Goal: Book appointment/travel/reservation

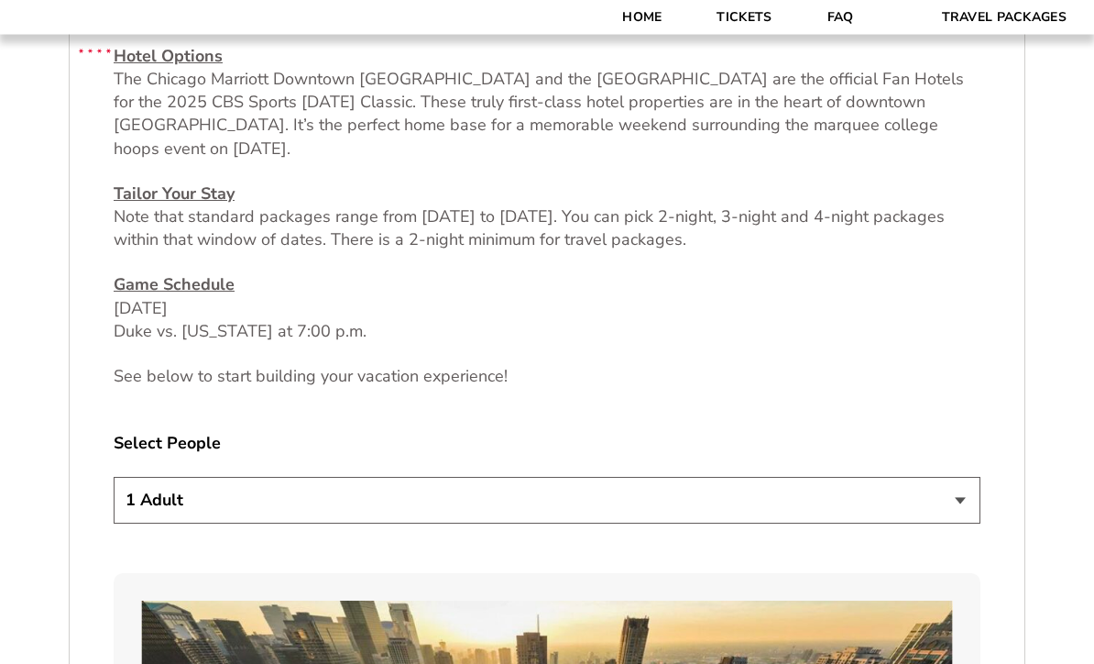
scroll to position [742, 0]
click at [155, 508] on select "1 Adult 2 Adults 3 Adults 4 Adults 2 Adults + 1 Child 2 Adults + 2 Children 2 A…" at bounding box center [547, 500] width 867 height 47
select select "4 Adults"
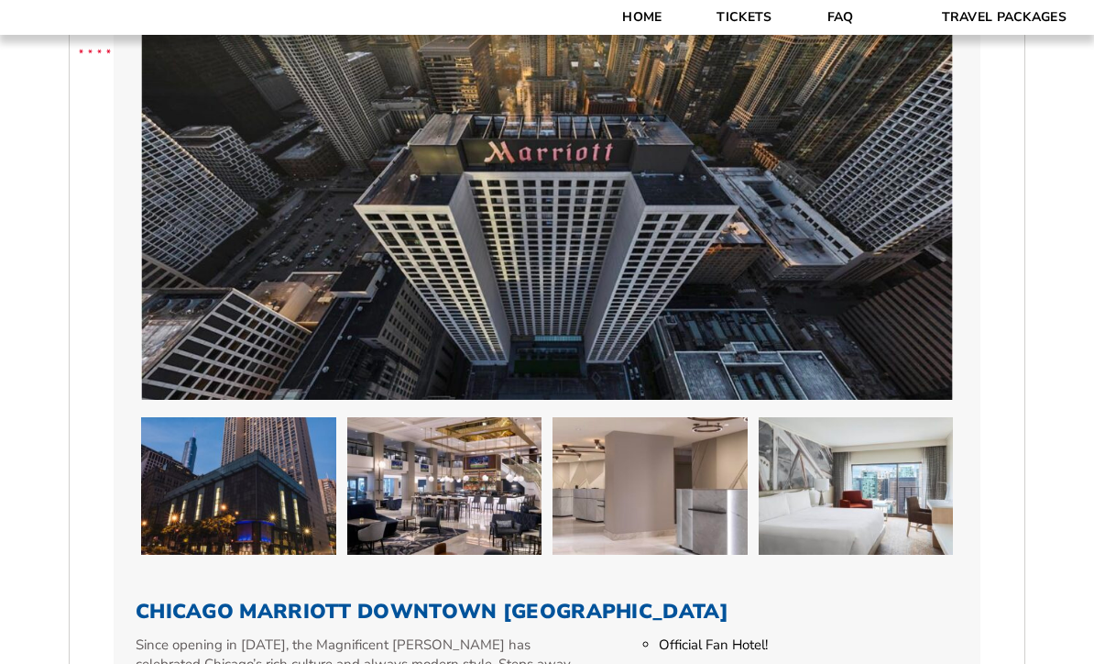
scroll to position [1399, 0]
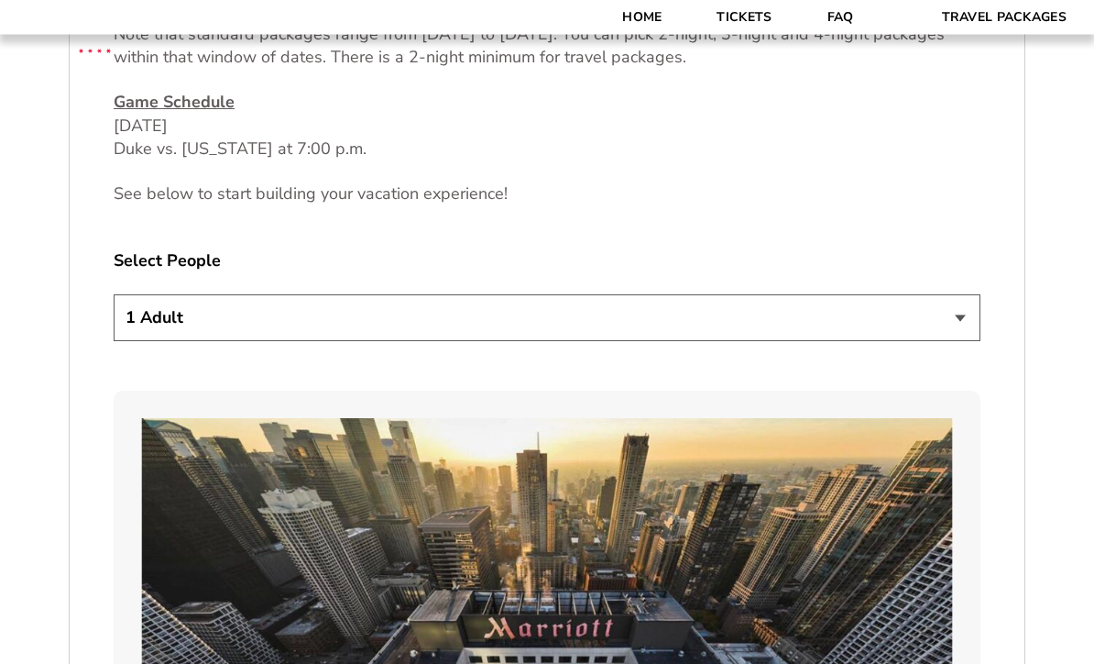
click at [145, 332] on select "1 Adult 2 Adults 3 Adults 4 Adults 2 Adults + 1 Child 2 Adults + 2 Children 2 A…" at bounding box center [547, 318] width 867 height 47
select select "4 Adults"
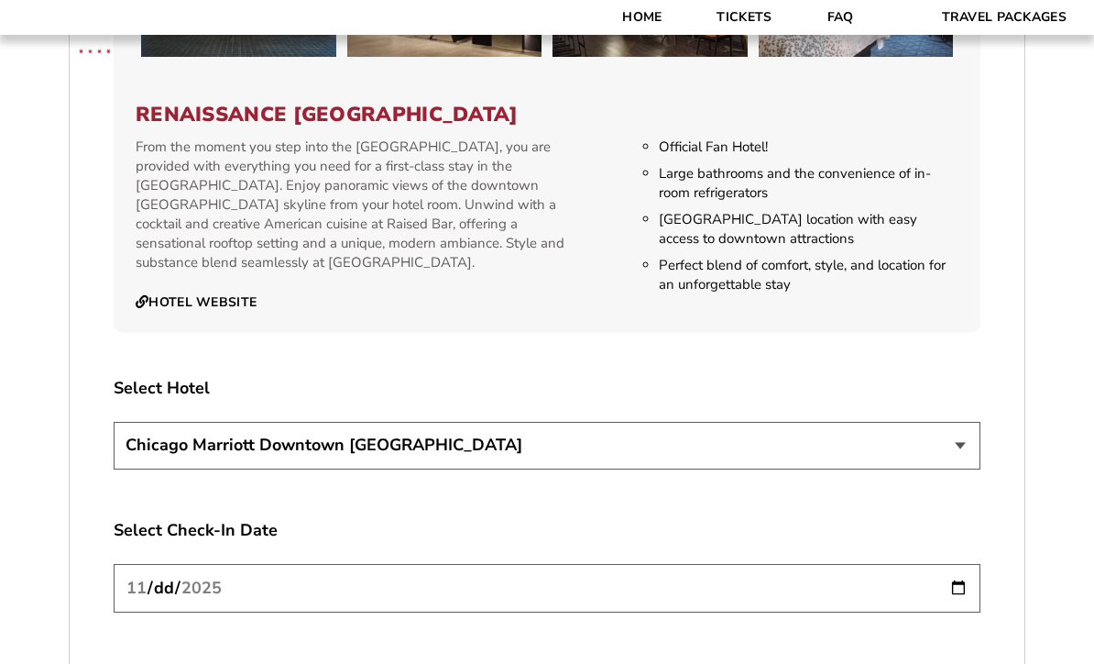
scroll to position [2878, 0]
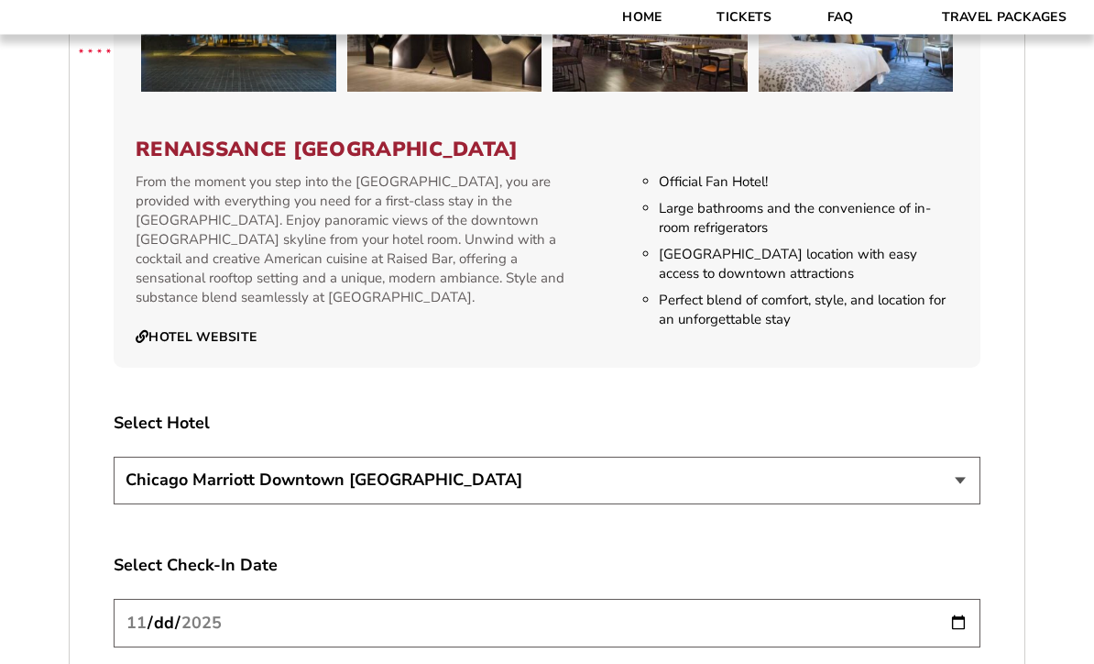
click at [178, 478] on select "[GEOGRAPHIC_DATA] [GEOGRAPHIC_DATA]" at bounding box center [547, 480] width 867 height 47
select select "21326"
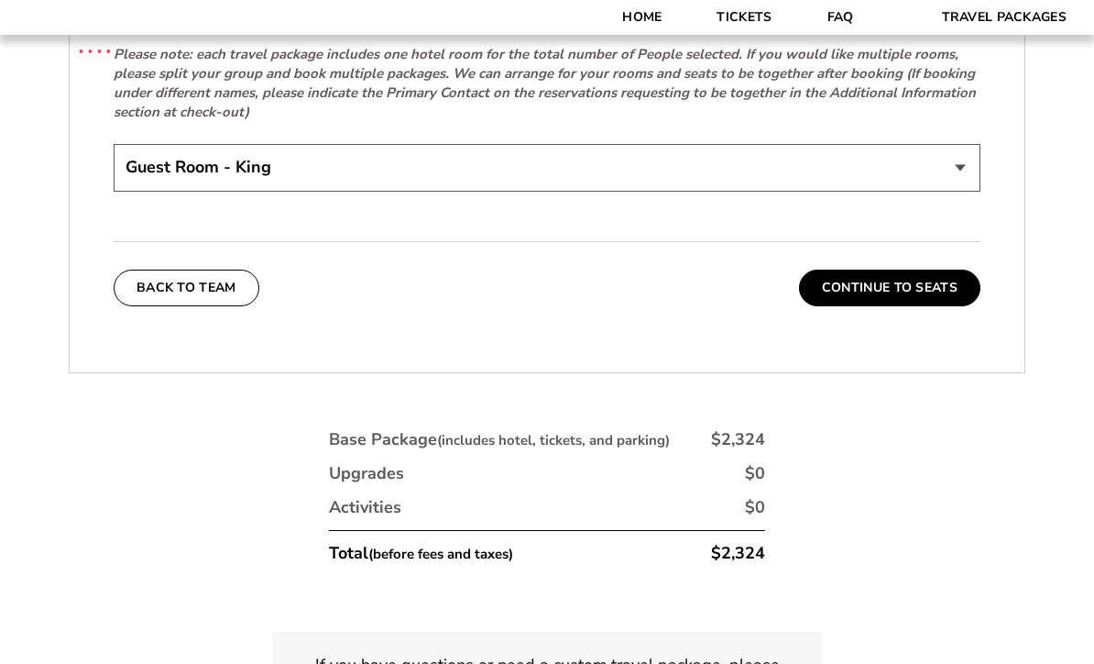
scroll to position [3835, 0]
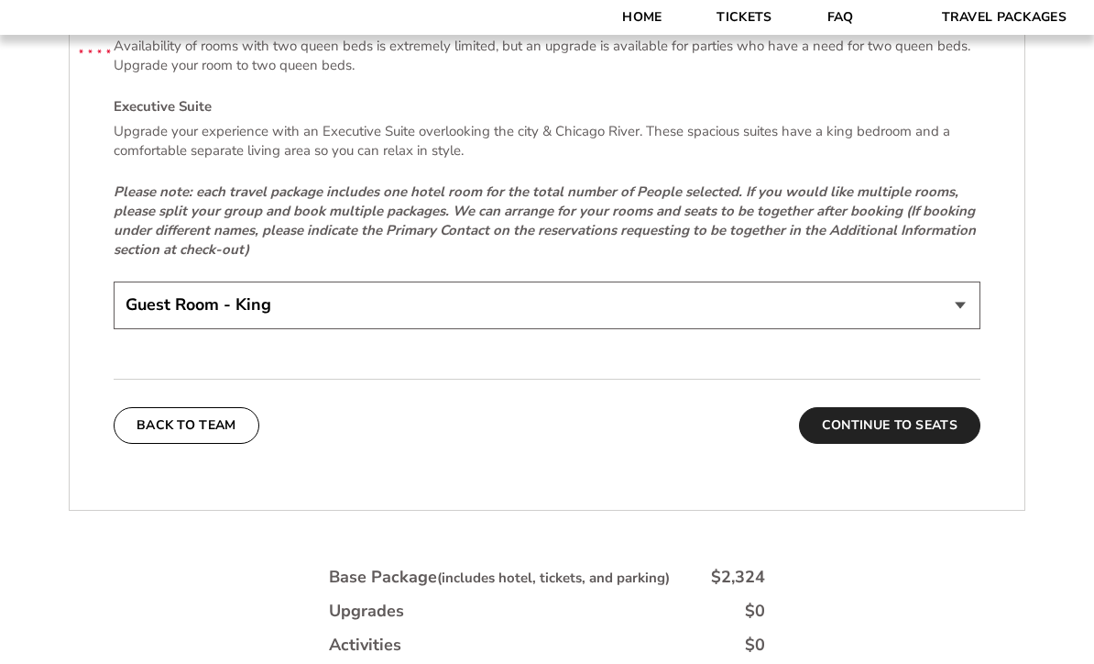
click at [903, 428] on button "Continue To Seats" at bounding box center [889, 425] width 181 height 37
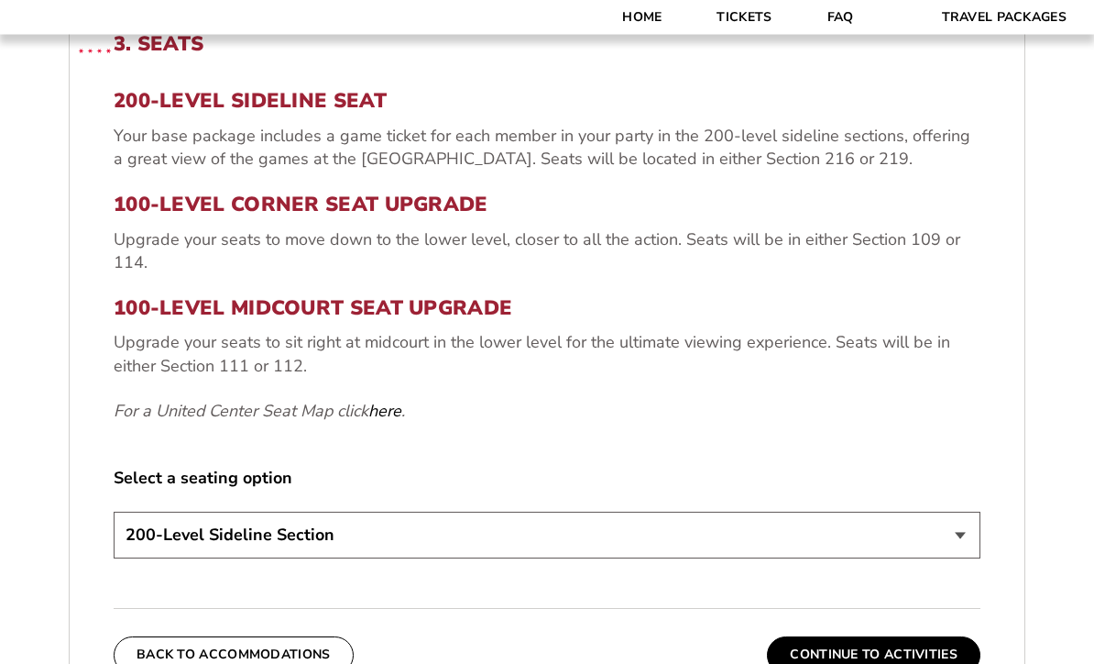
scroll to position [747, 0]
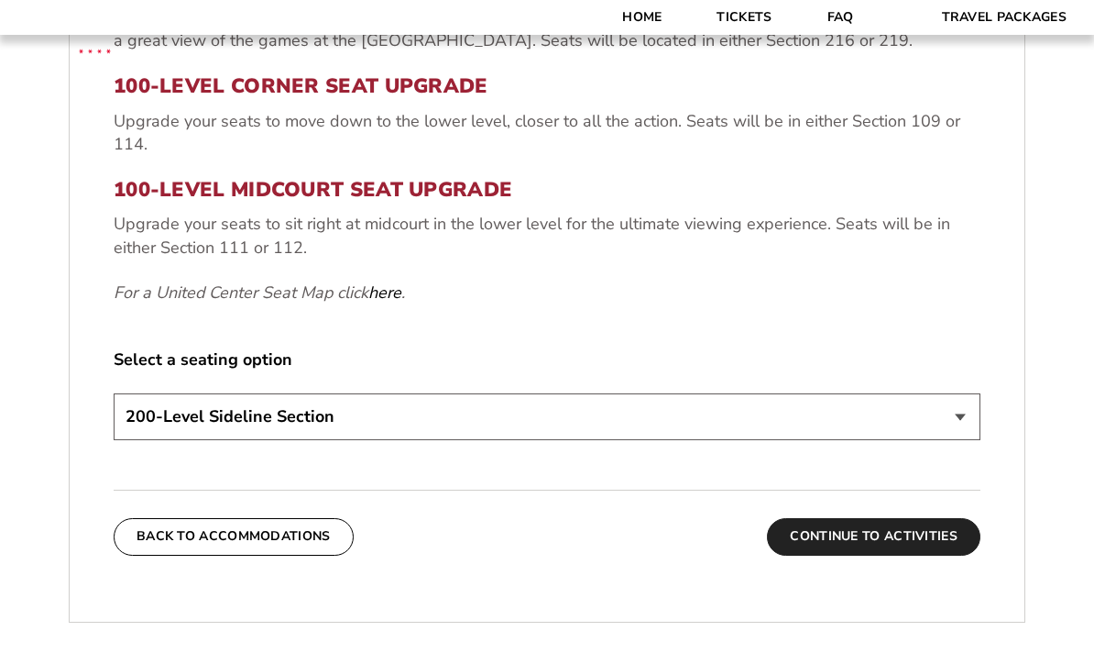
click at [852, 555] on button "Continue To Activities" at bounding box center [874, 536] width 214 height 37
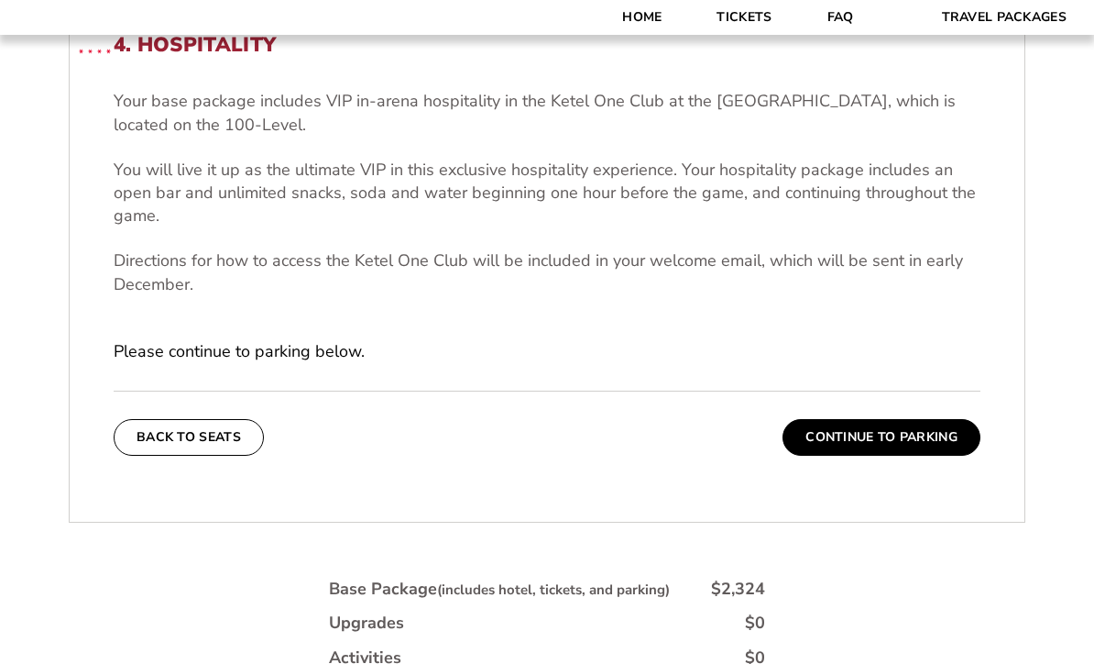
scroll to position [660, 0]
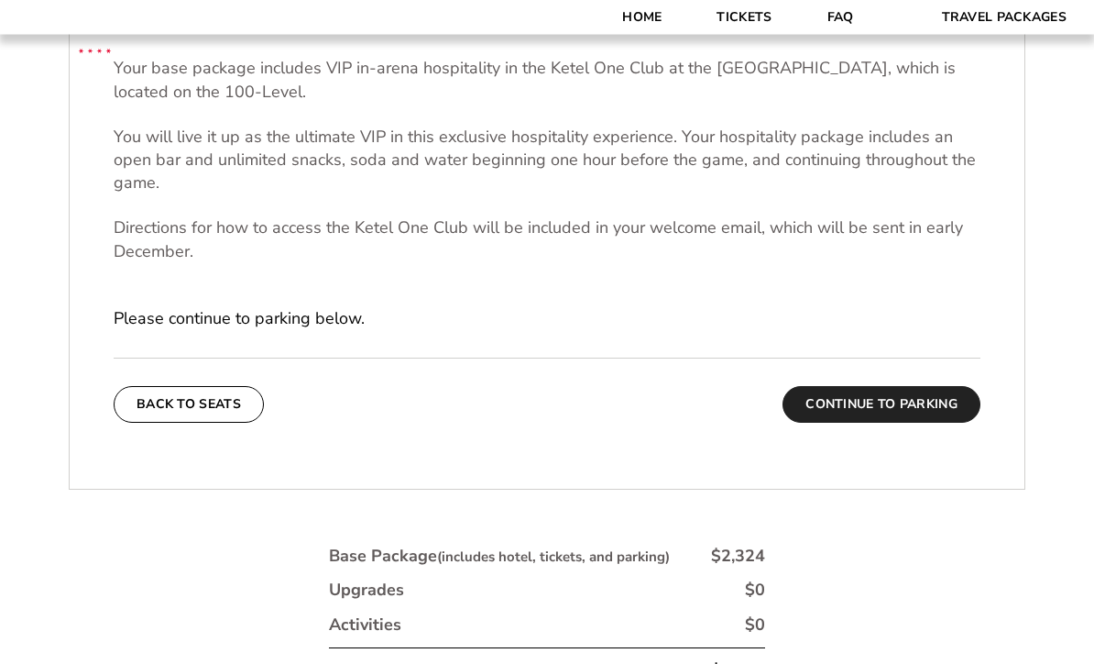
click at [852, 423] on button "Continue To Parking" at bounding box center [882, 405] width 198 height 37
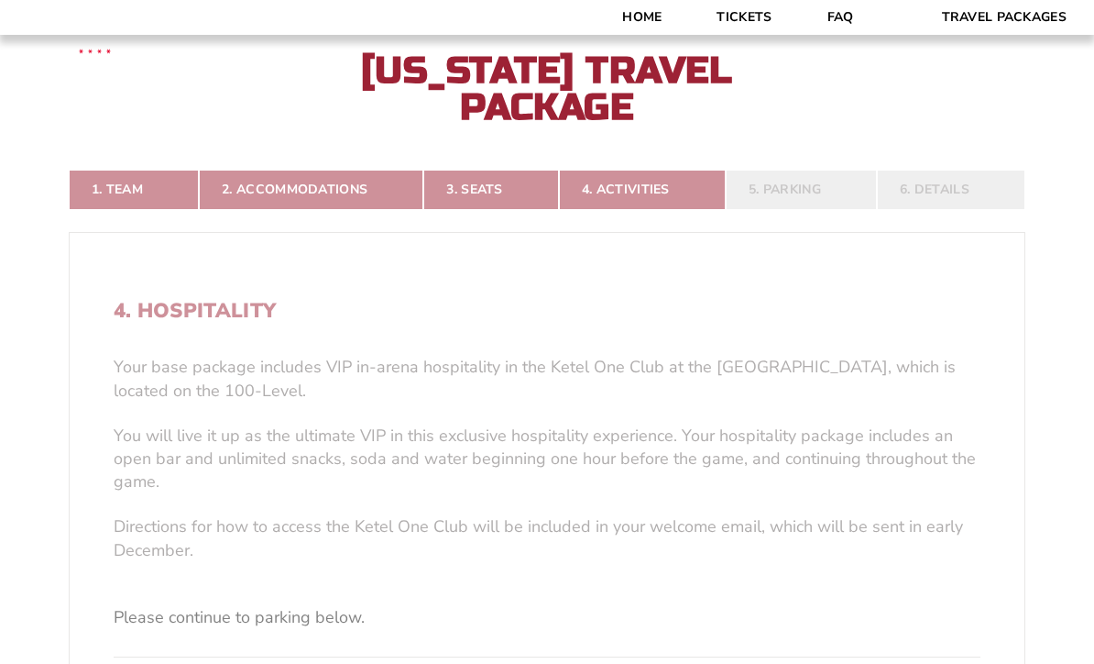
scroll to position [342, 0]
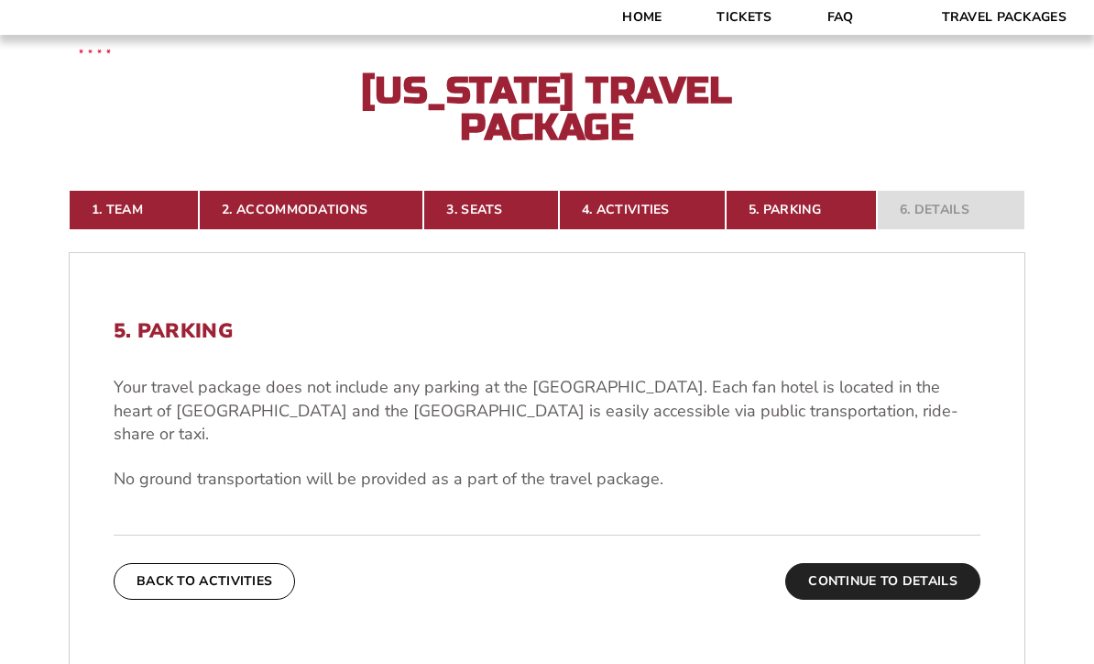
click at [882, 587] on button "Continue To Details" at bounding box center [883, 581] width 195 height 37
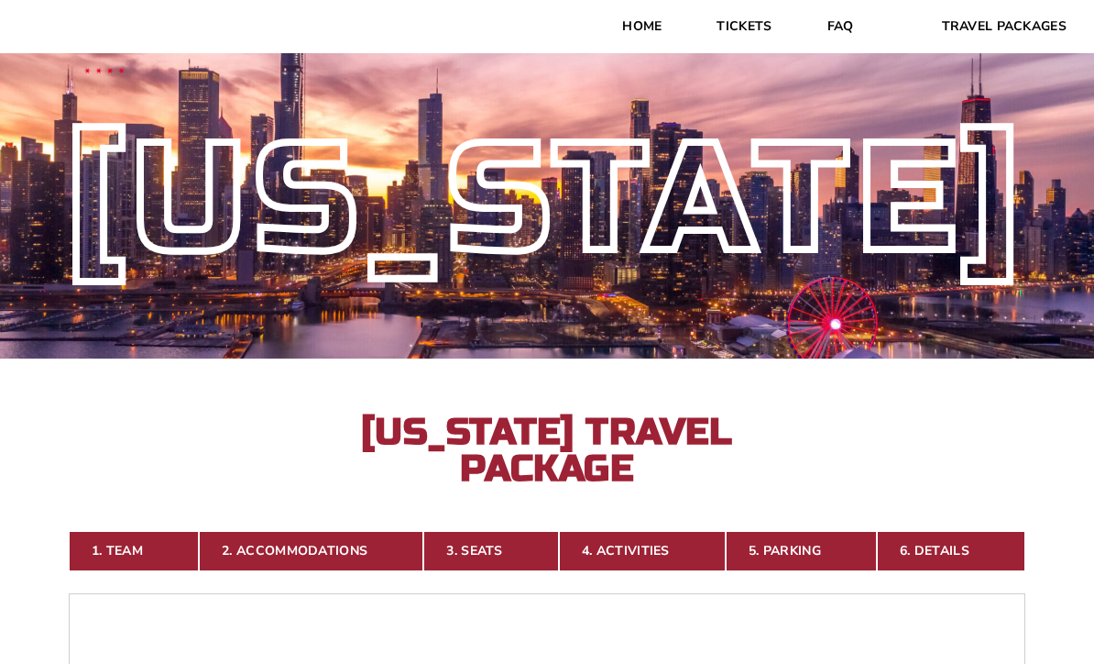
scroll to position [0, 0]
